Goal: Transaction & Acquisition: Purchase product/service

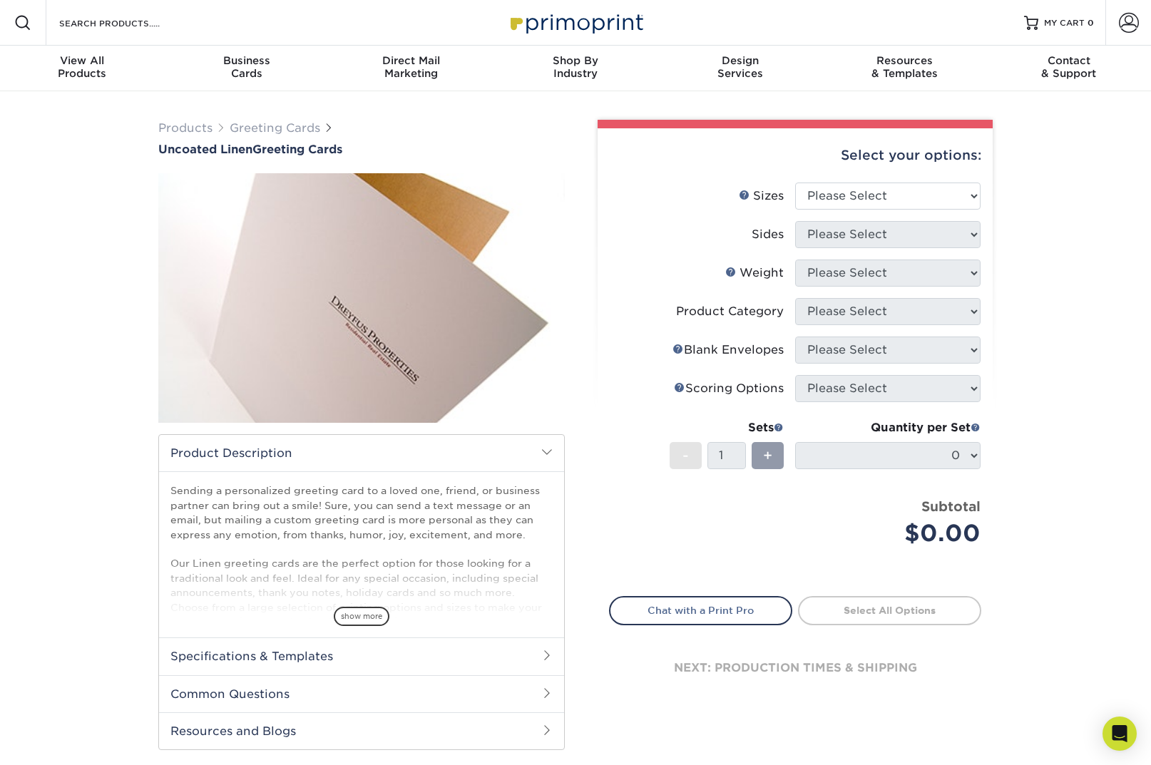
click at [883, 180] on div "Select your options:" at bounding box center [795, 155] width 372 height 54
select select "4.25x11.00"
click at [692, 347] on div "Envelope Help Blank Envelopes" at bounding box center [727, 350] width 111 height 17
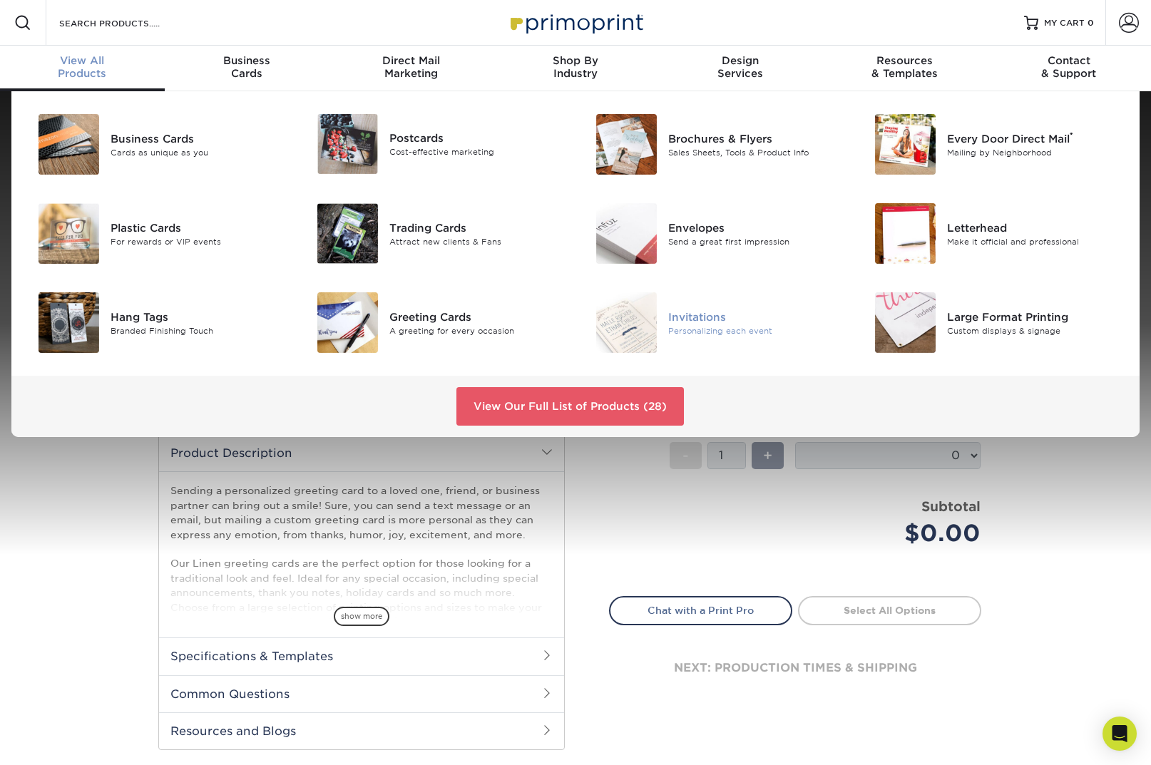
click at [681, 322] on div "Invitations" at bounding box center [755, 317] width 175 height 16
click at [414, 321] on div "Greeting Cards" at bounding box center [476, 317] width 175 height 16
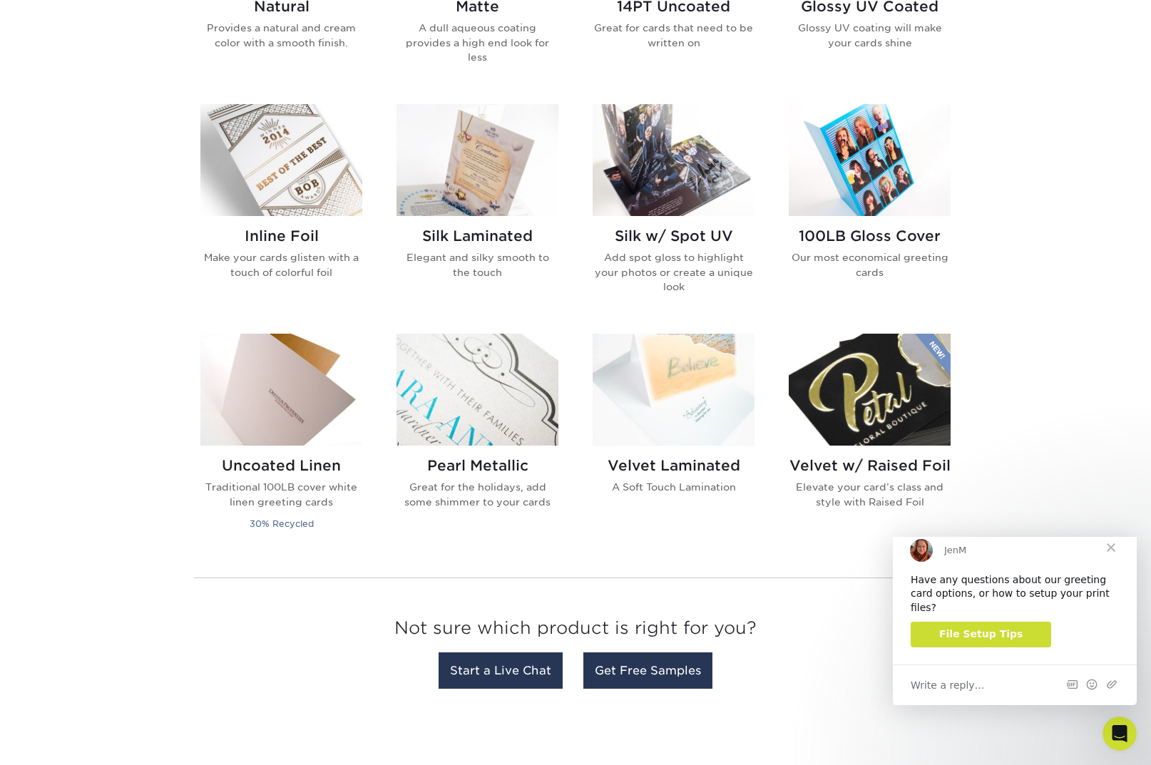
scroll to position [848, 0]
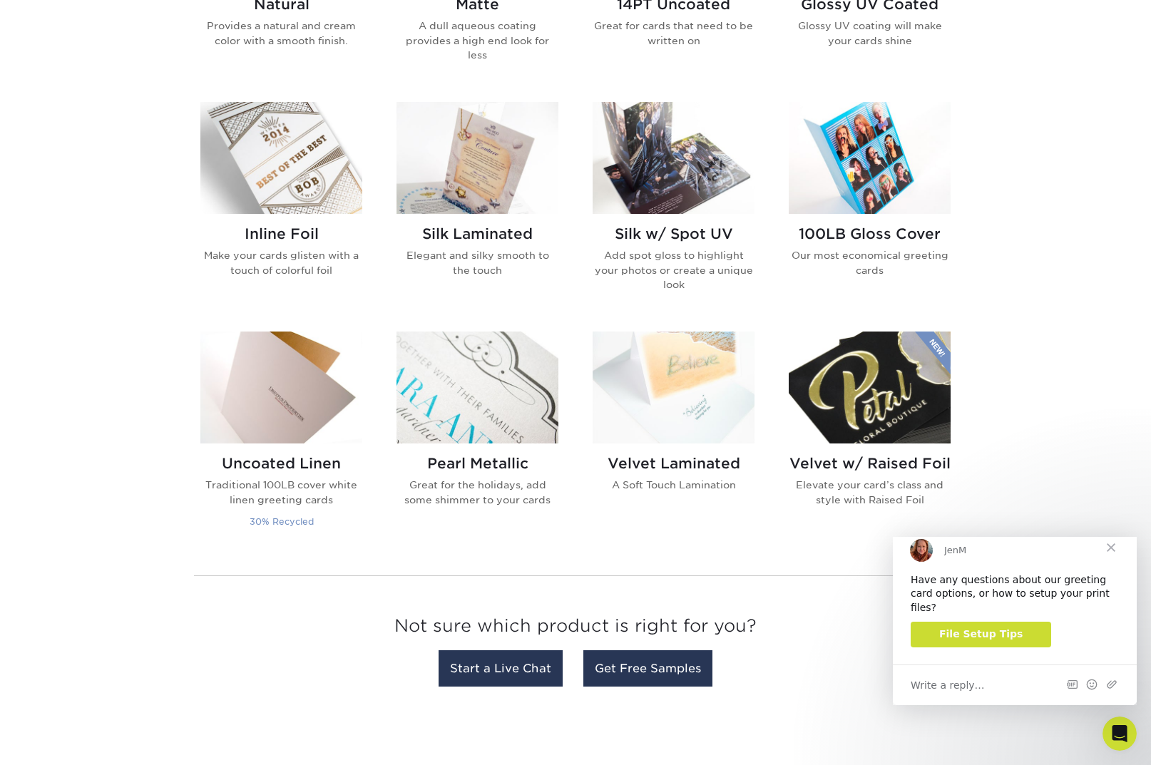
click at [287, 496] on p "Traditional 100LB cover white linen greeting cards" at bounding box center [281, 492] width 162 height 29
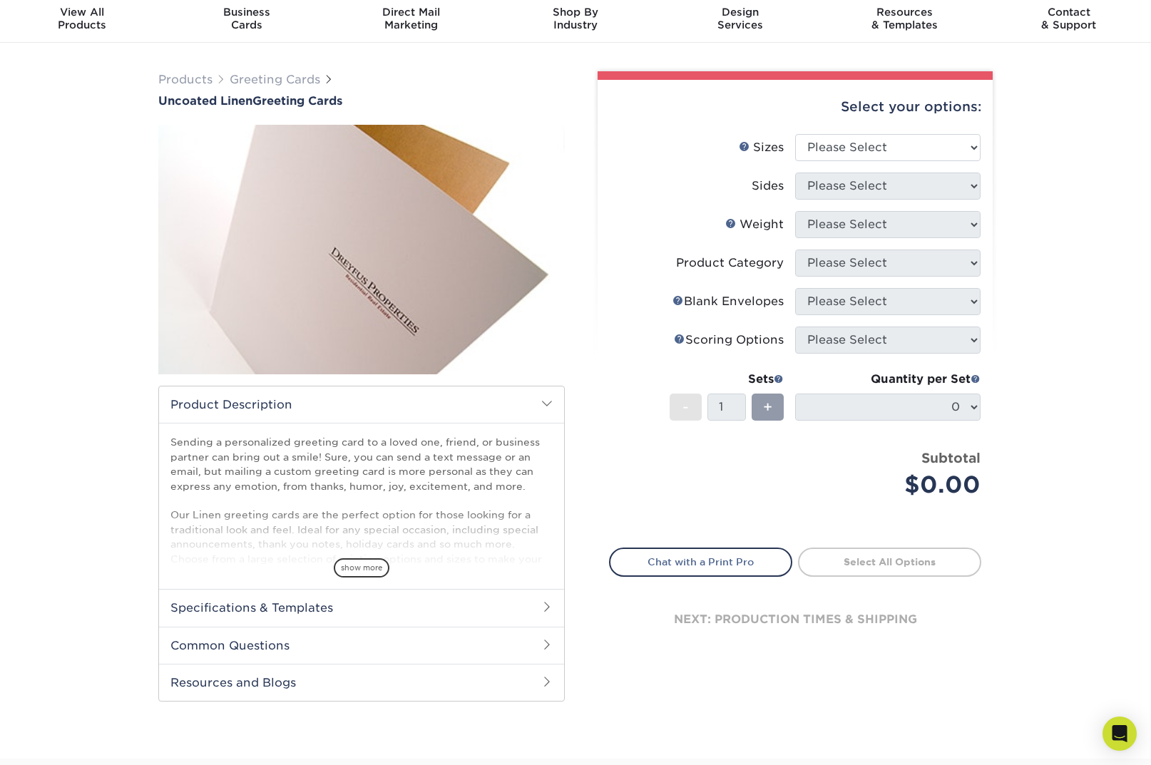
scroll to position [65, 0]
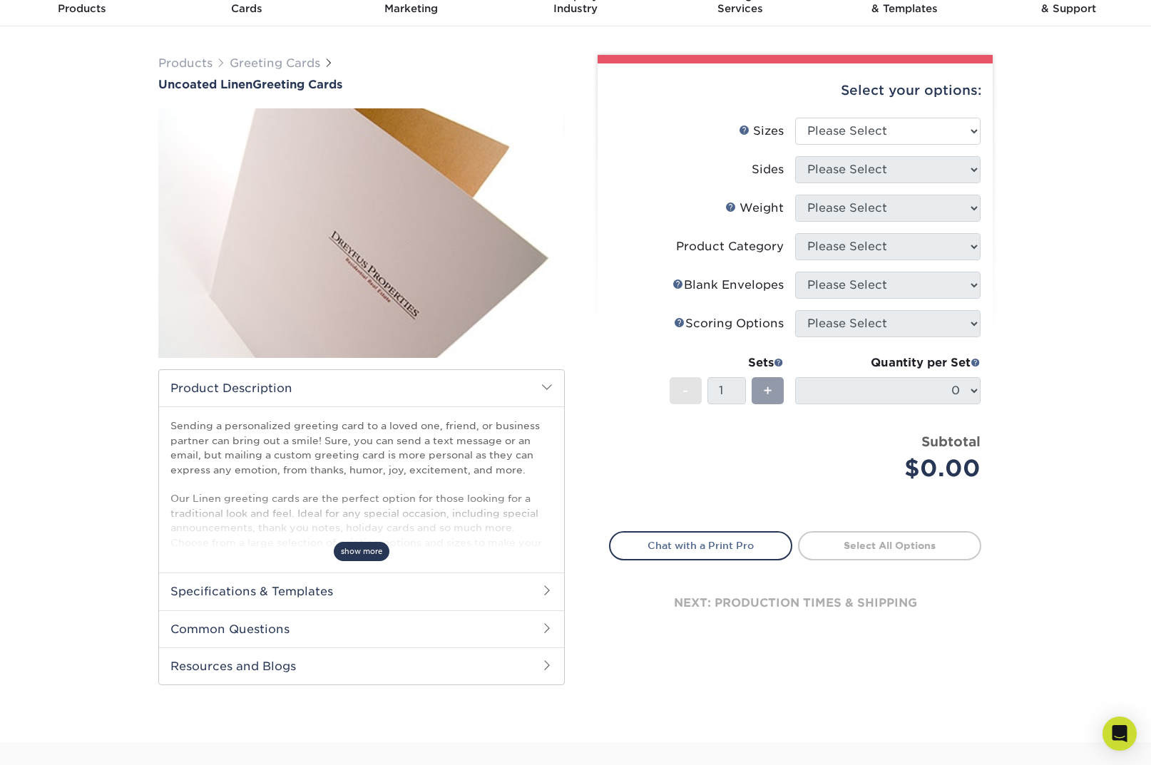
click at [374, 554] on span "show more" at bounding box center [362, 551] width 56 height 19
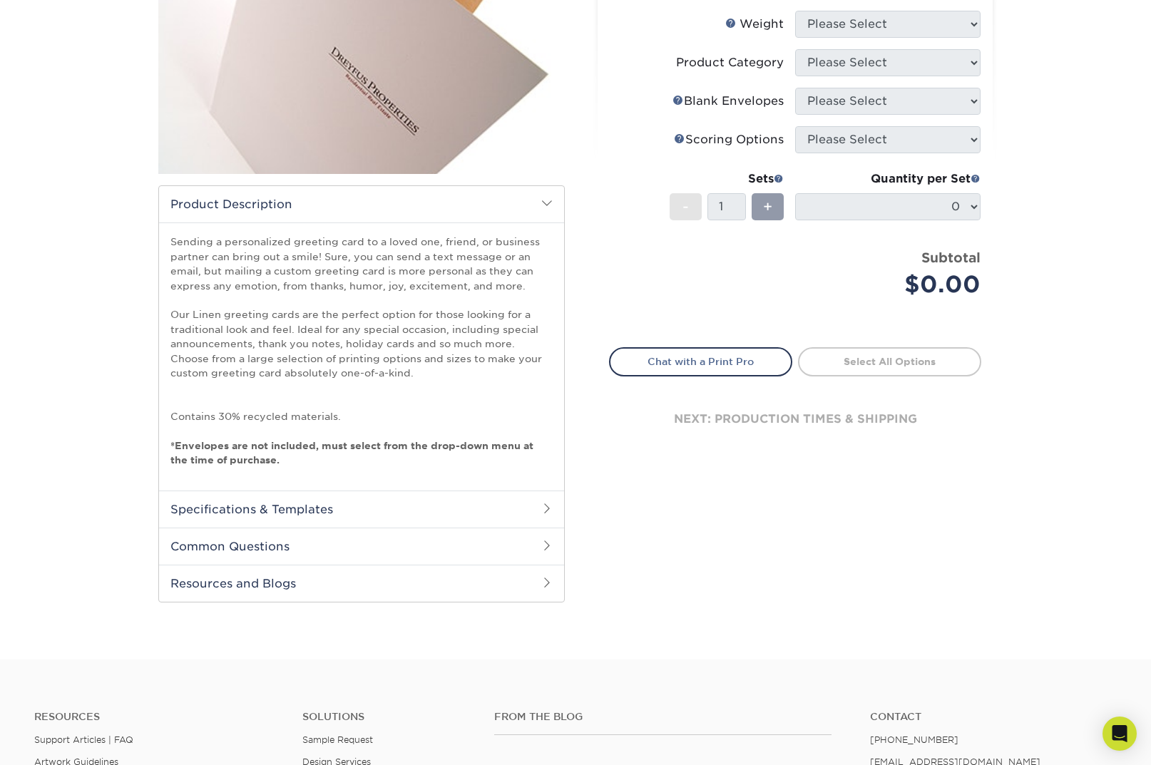
scroll to position [266, 0]
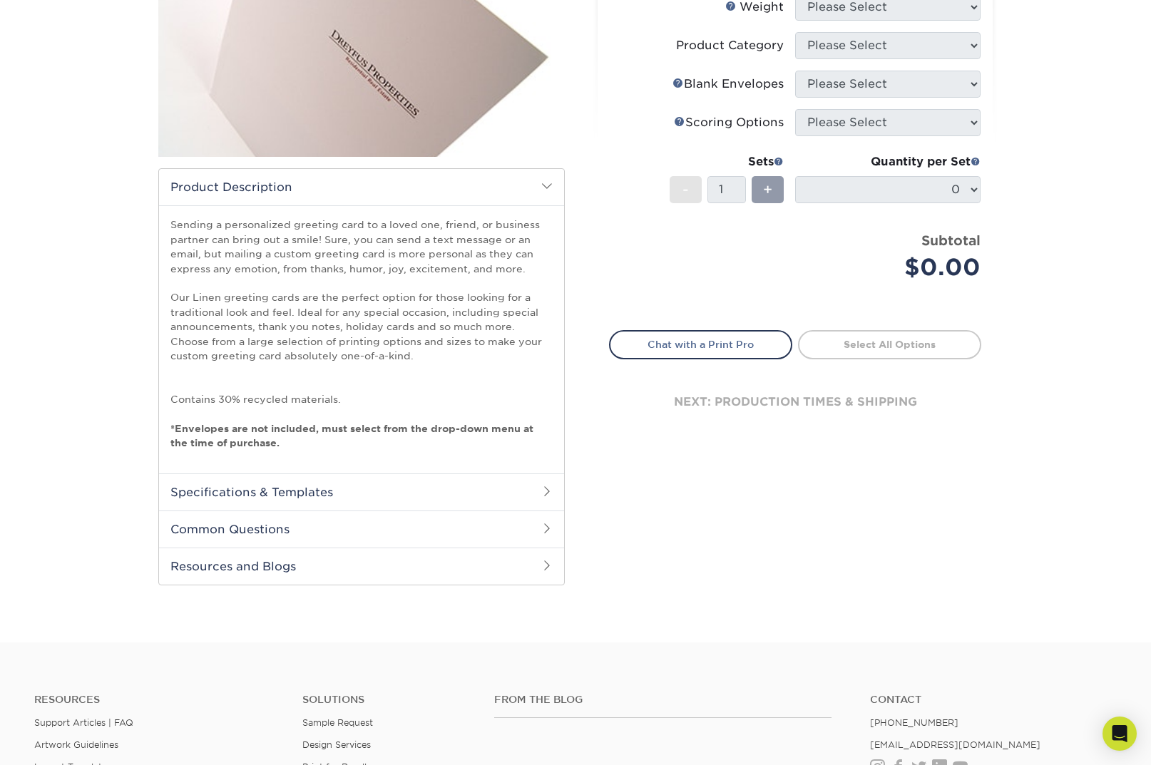
click at [299, 489] on h2 "Specifications & Templates" at bounding box center [361, 491] width 405 height 37
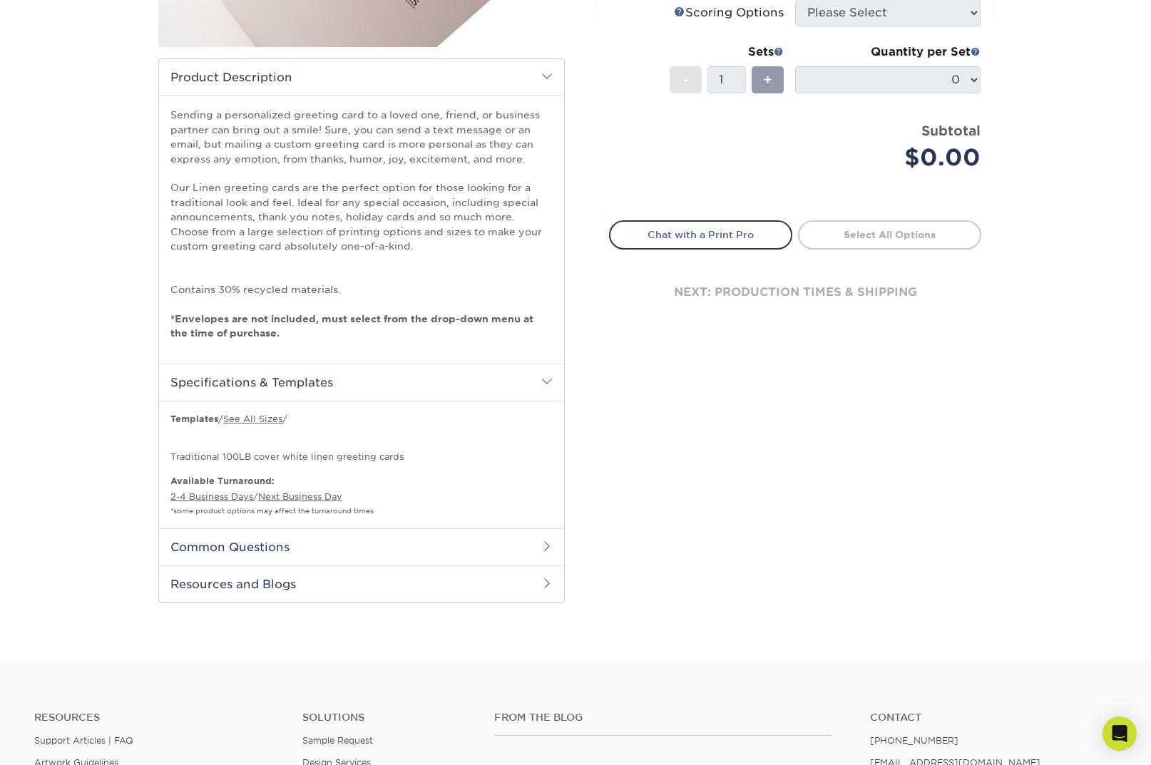
scroll to position [379, 0]
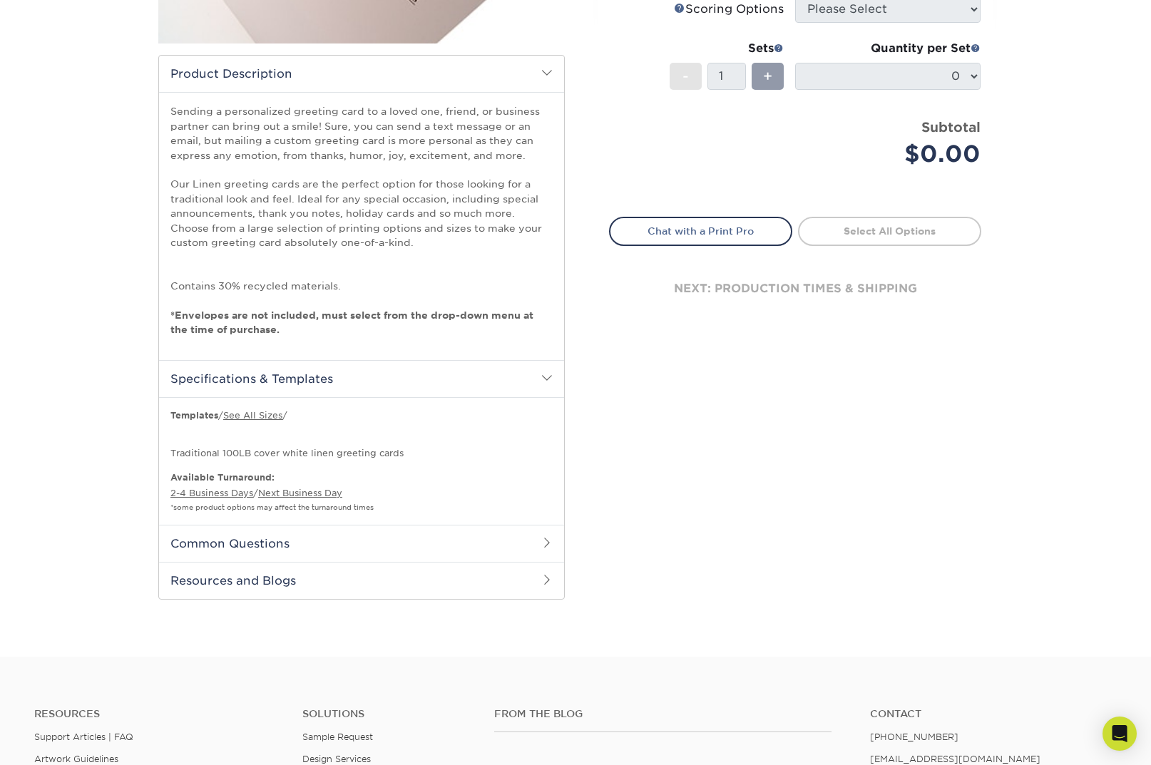
click at [282, 555] on h2 "Common Questions" at bounding box center [361, 543] width 405 height 37
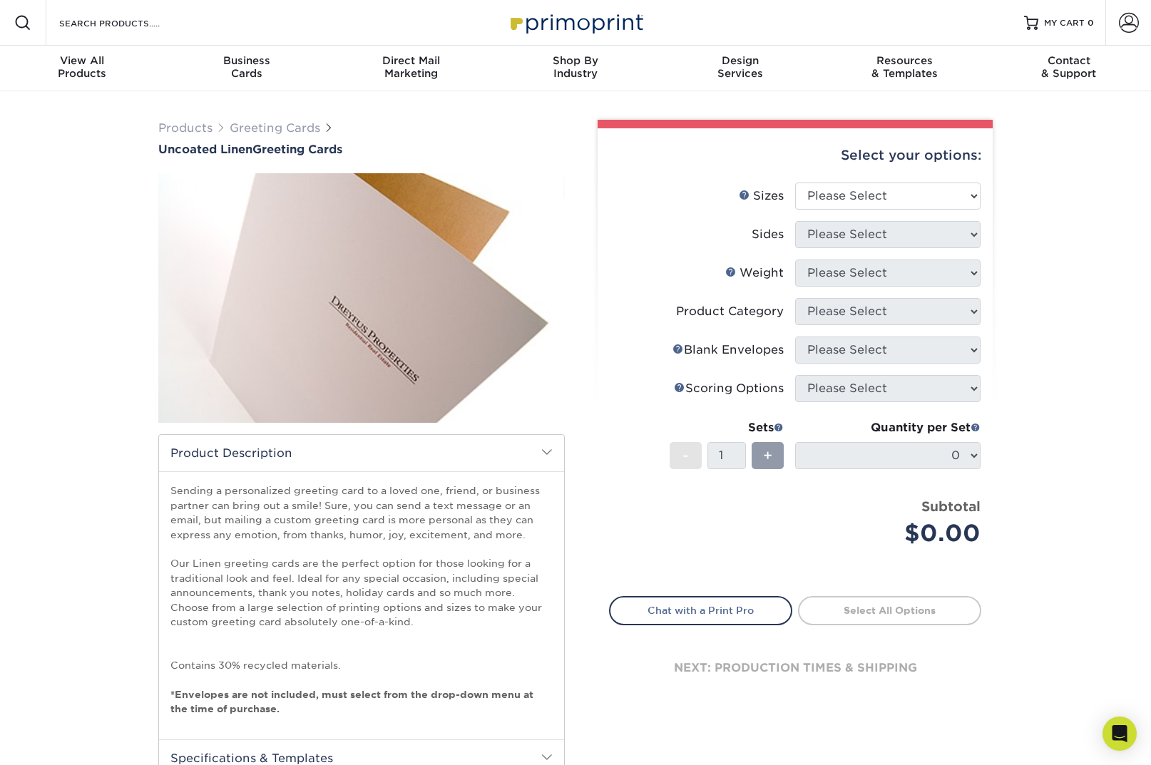
scroll to position [0, 0]
select select "5.50x8.50"
select select "13abbda7-1d64-4f25-8bb2-c179b224825d"
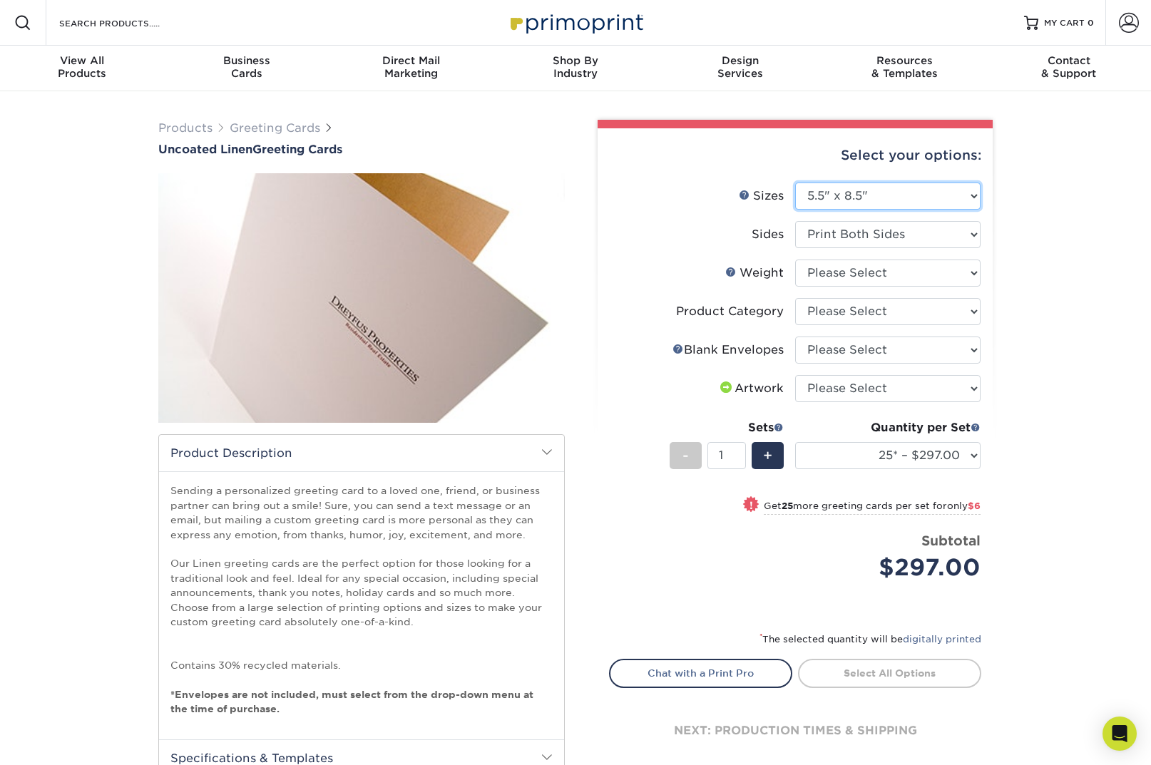
select select "4.25x11.00"
select select "-1"
select select "13abbda7-1d64-4f25-8bb2-c179b224825d"
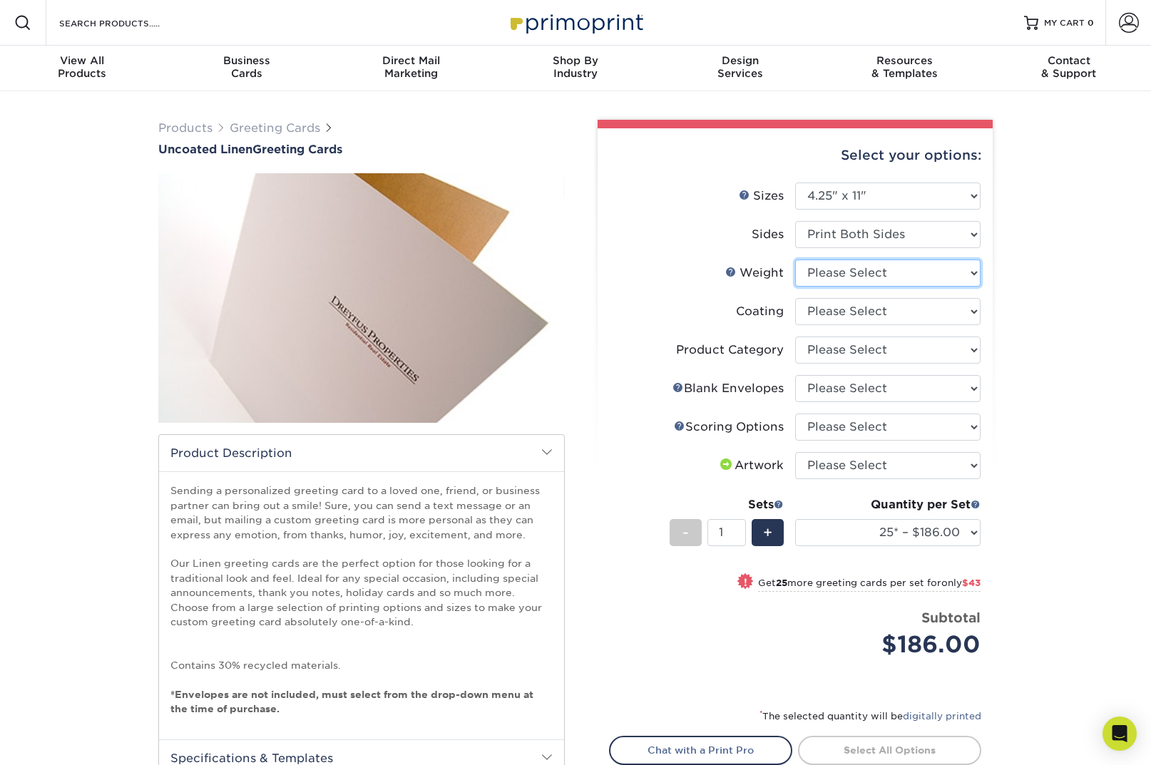
select select "100LB"
select select "b7f8198f-f281-4438-a52e-cd7a5c5c0cfc"
select select "5793265e-0b37-41ad-abe2-0ce0a9bf8aa0"
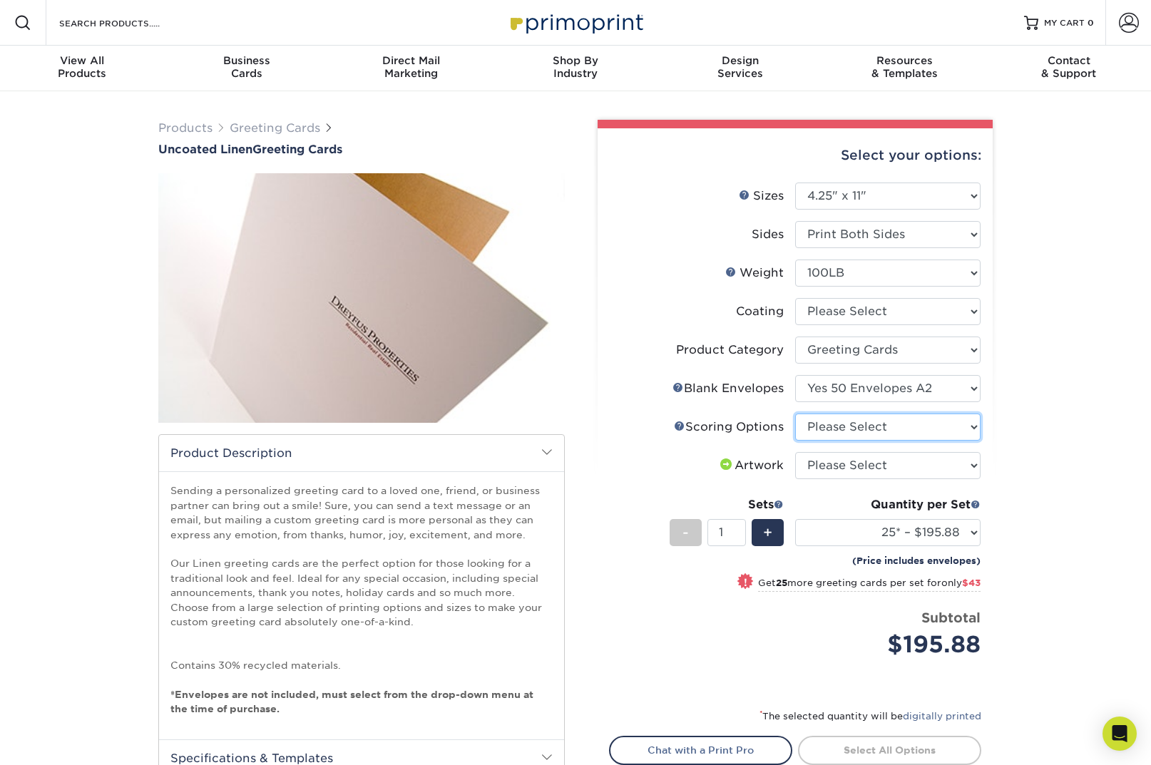
select select "b23166fa-223a-4016-b2d3-d3438452c7d9"
select select "upload"
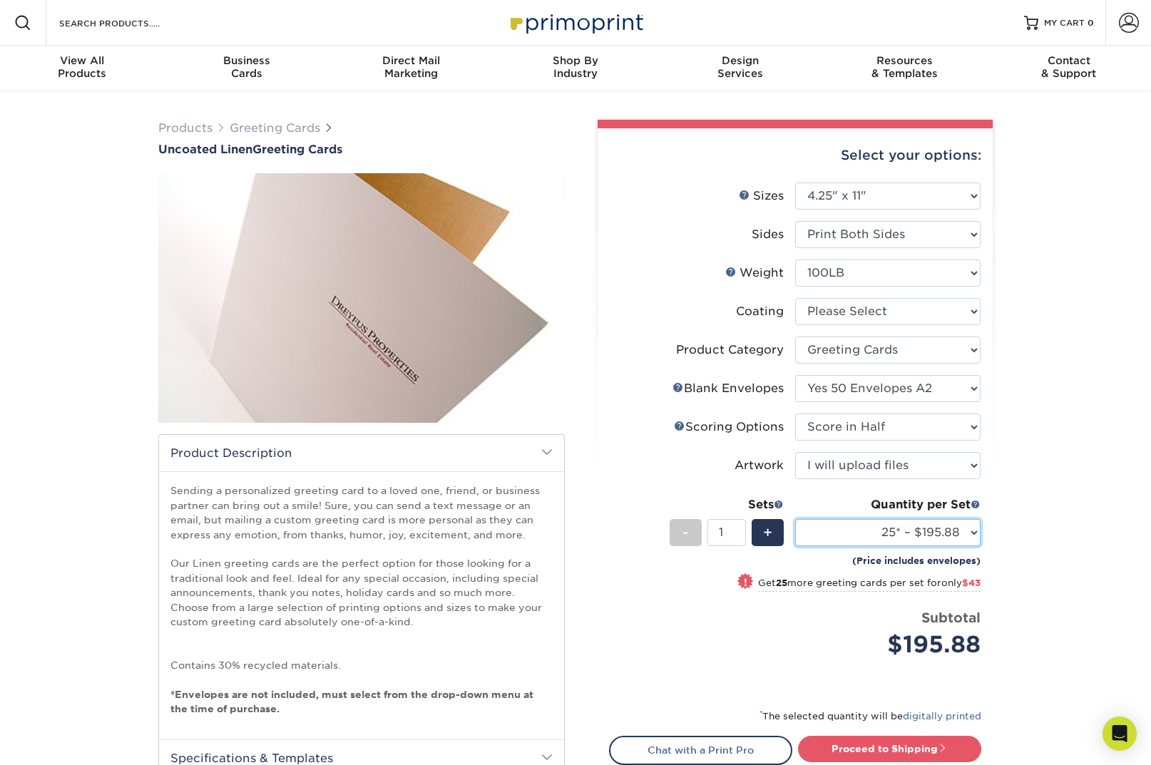
select select "50* – $238.88"
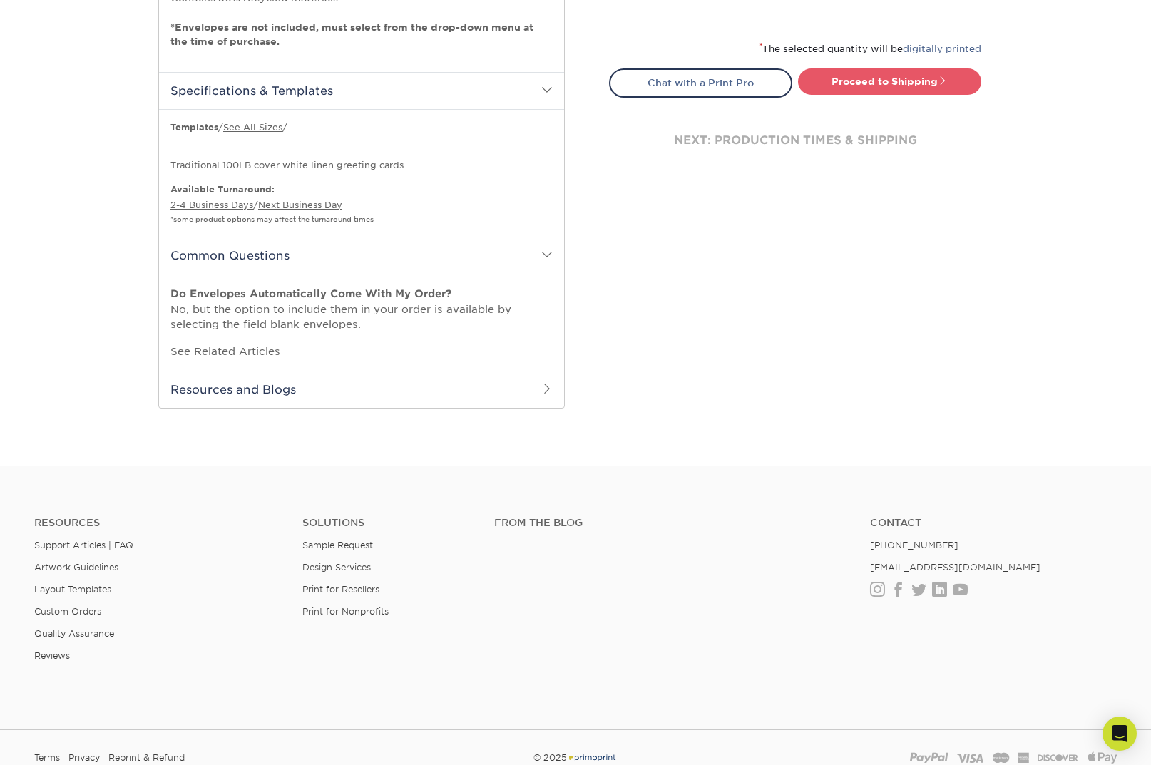
scroll to position [669, 0]
click at [547, 389] on span at bounding box center [546, 386] width 11 height 11
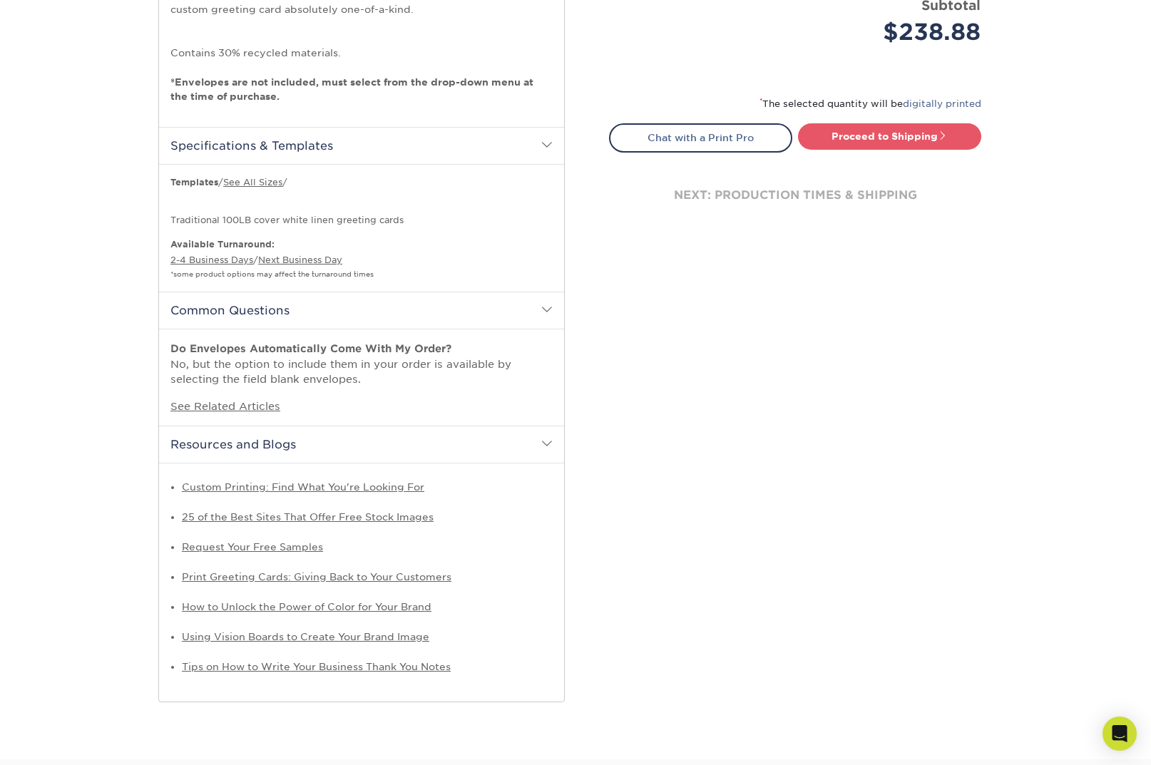
scroll to position [603, 0]
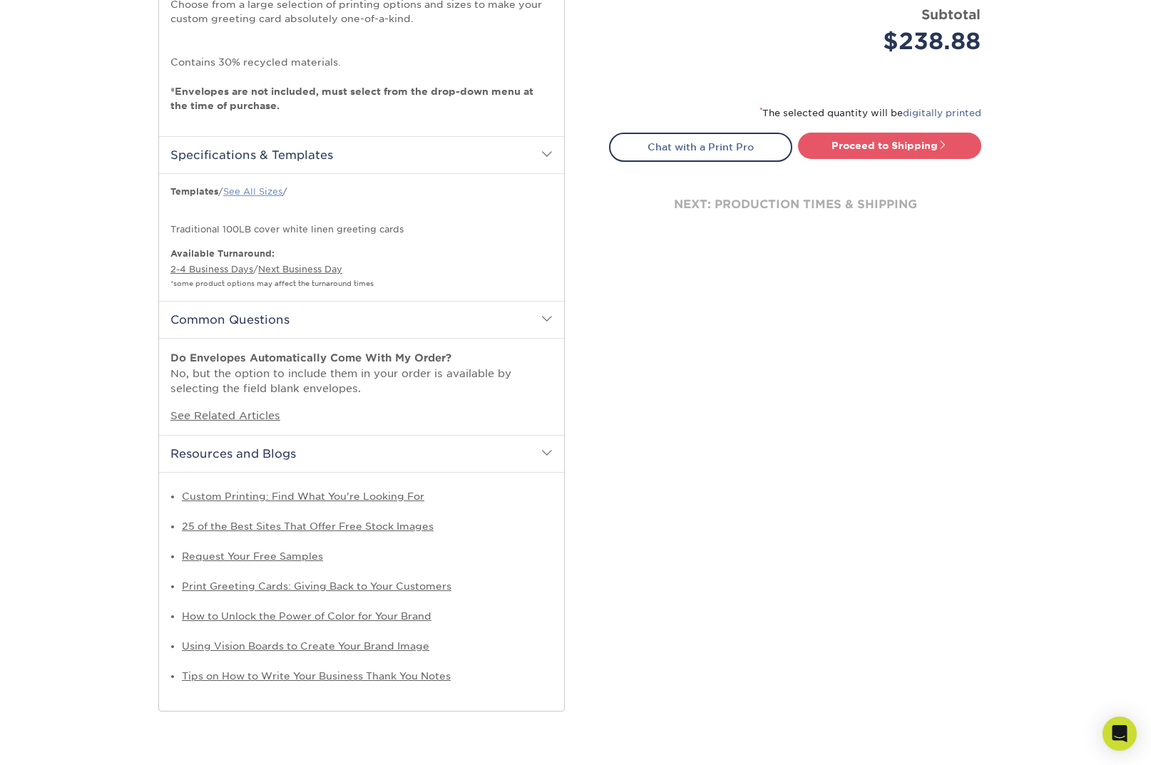
click at [265, 197] on link "See All Sizes" at bounding box center [252, 191] width 59 height 11
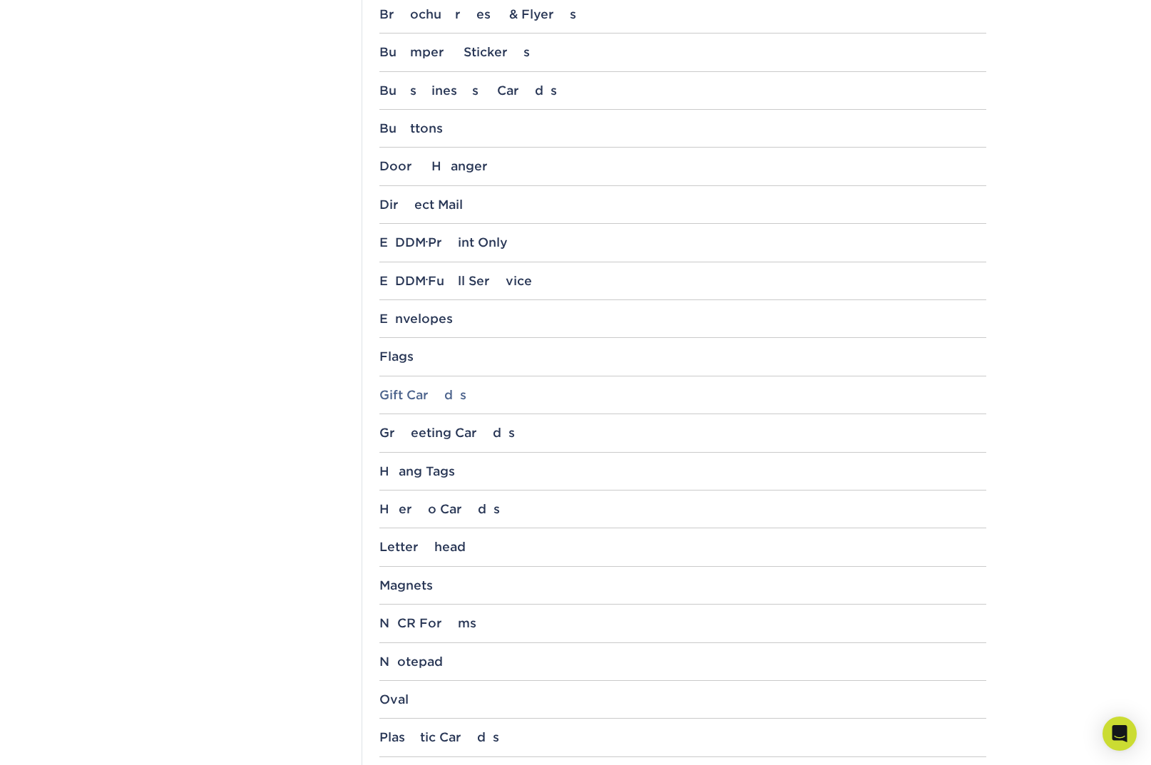
click at [408, 388] on div "Gift Cards" at bounding box center [682, 395] width 607 height 14
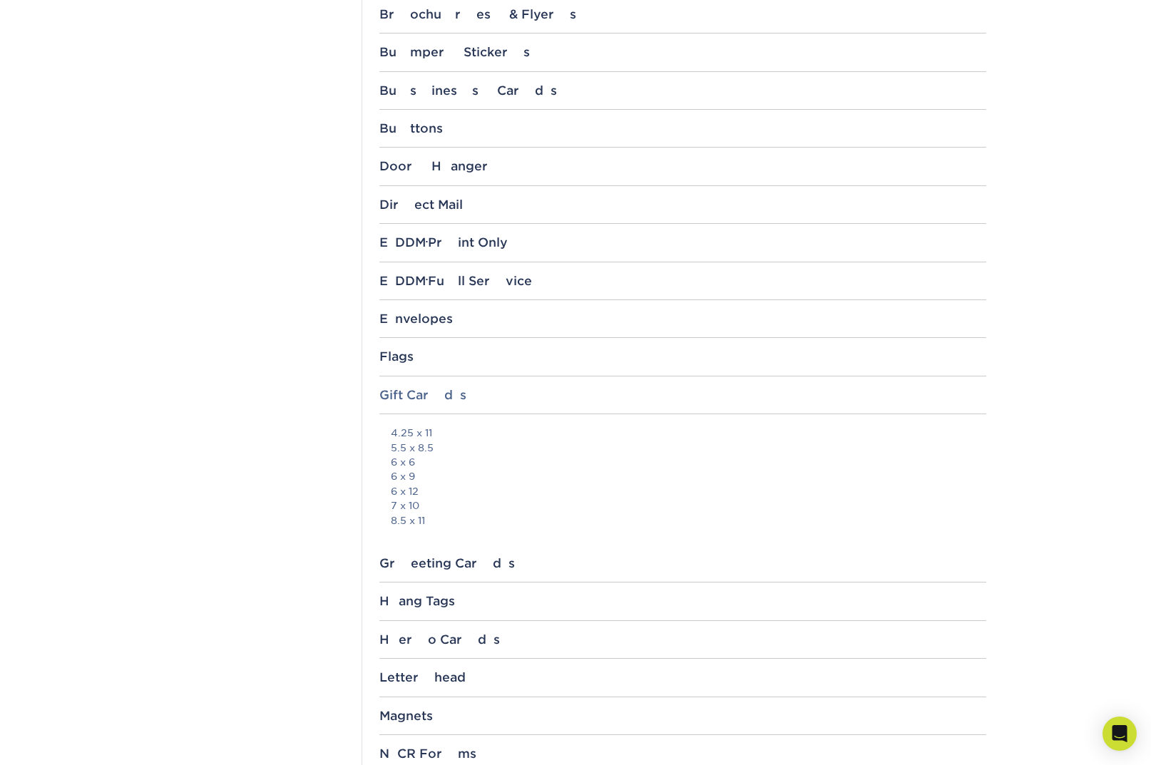
scroll to position [802, 0]
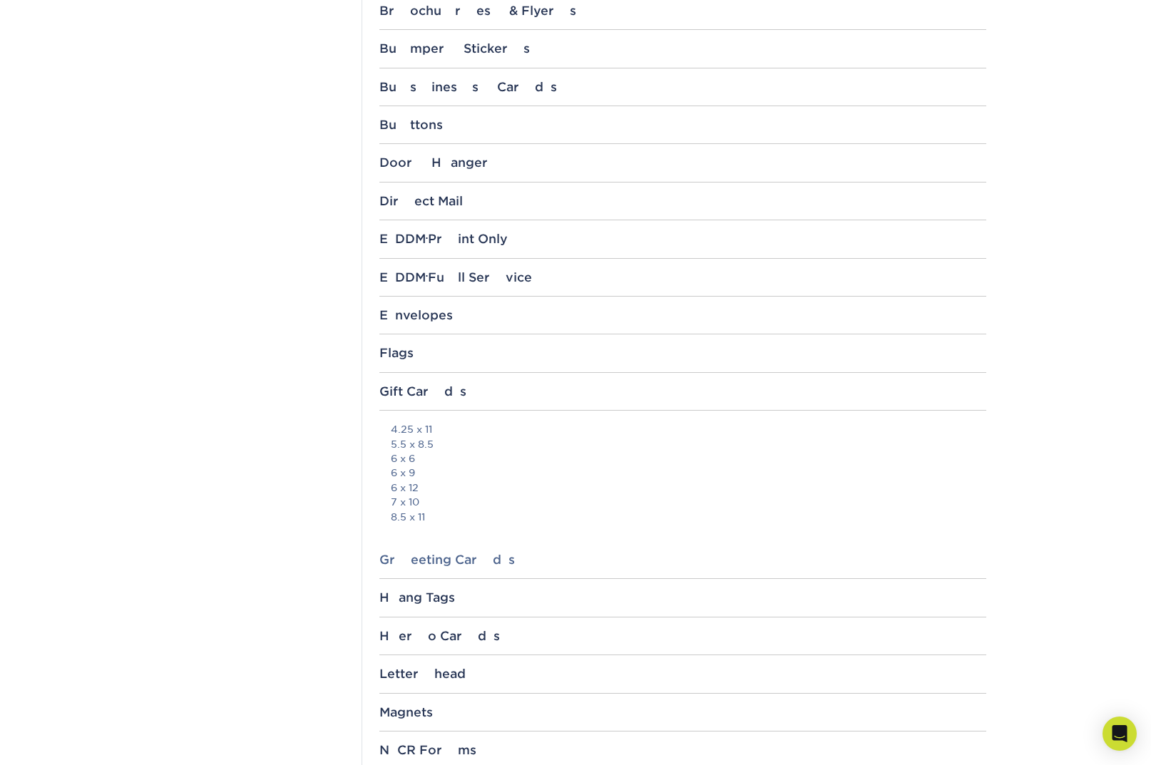
click at [450, 557] on div "Greeting Cards" at bounding box center [682, 560] width 607 height 14
click at [431, 640] on link "11" x 4.25"" at bounding box center [416, 641] width 51 height 11
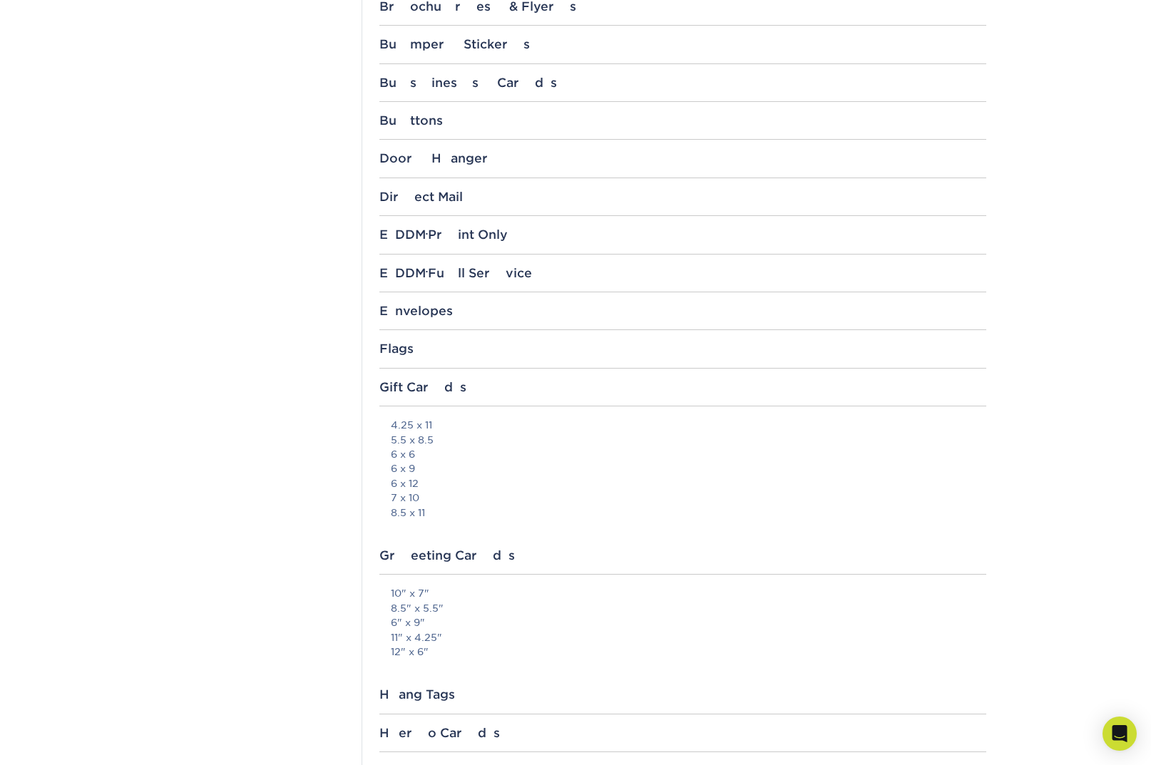
scroll to position [806, 0]
click at [429, 608] on link "8.5" x 5.5"" at bounding box center [417, 608] width 53 height 11
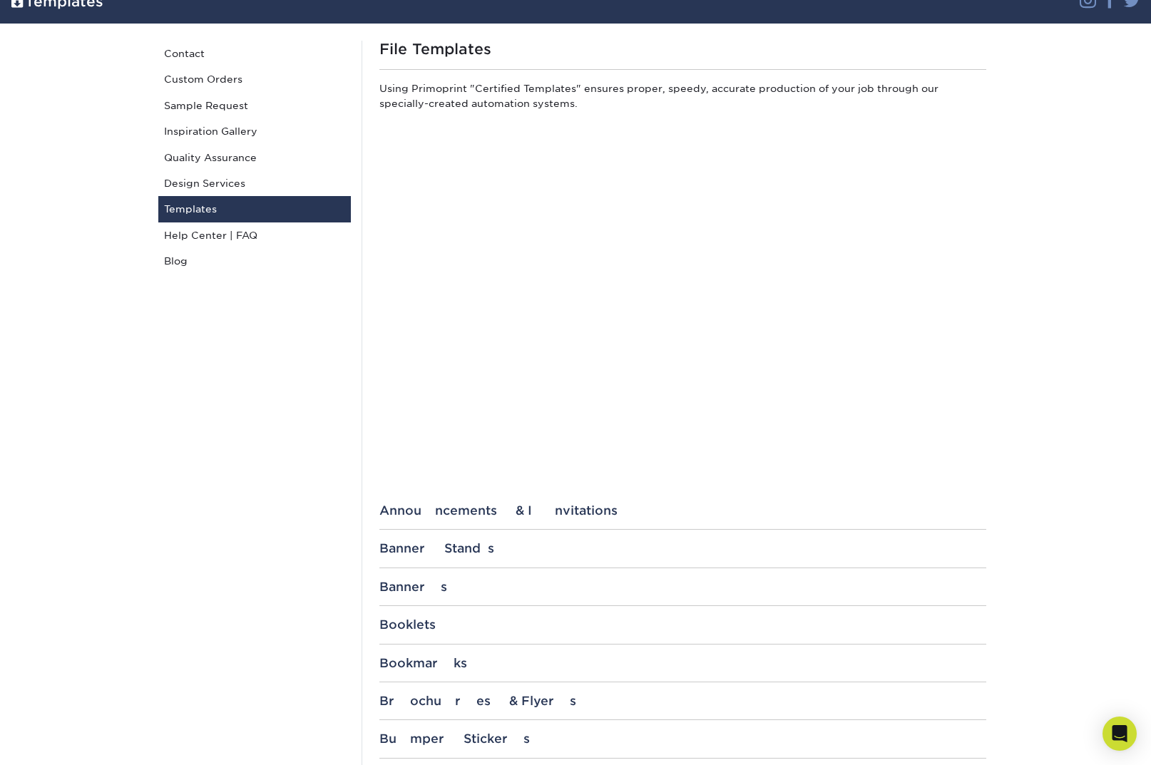
scroll to position [113, 0]
